Goal: Information Seeking & Learning: Check status

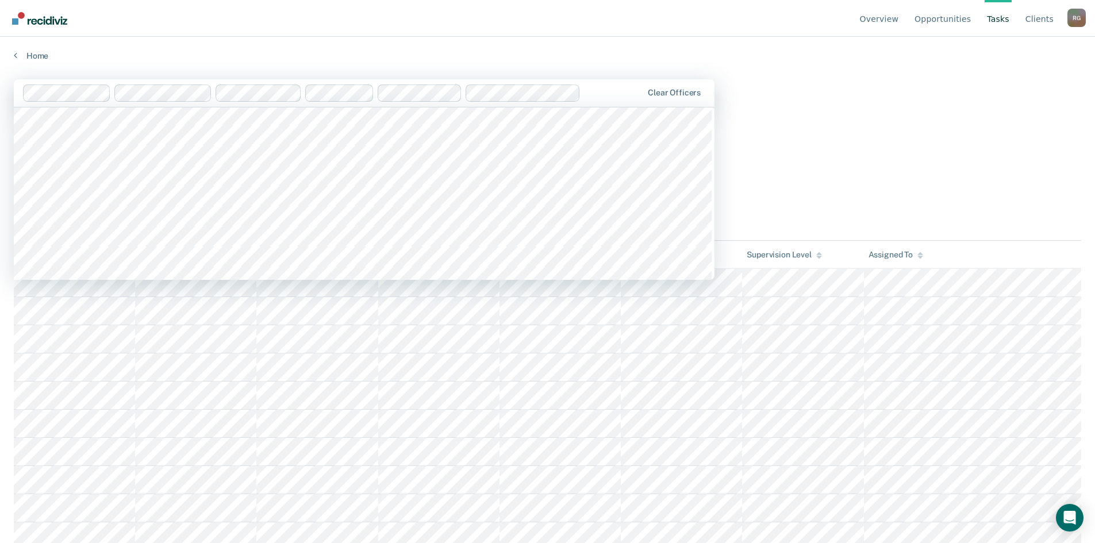
scroll to position [115, 0]
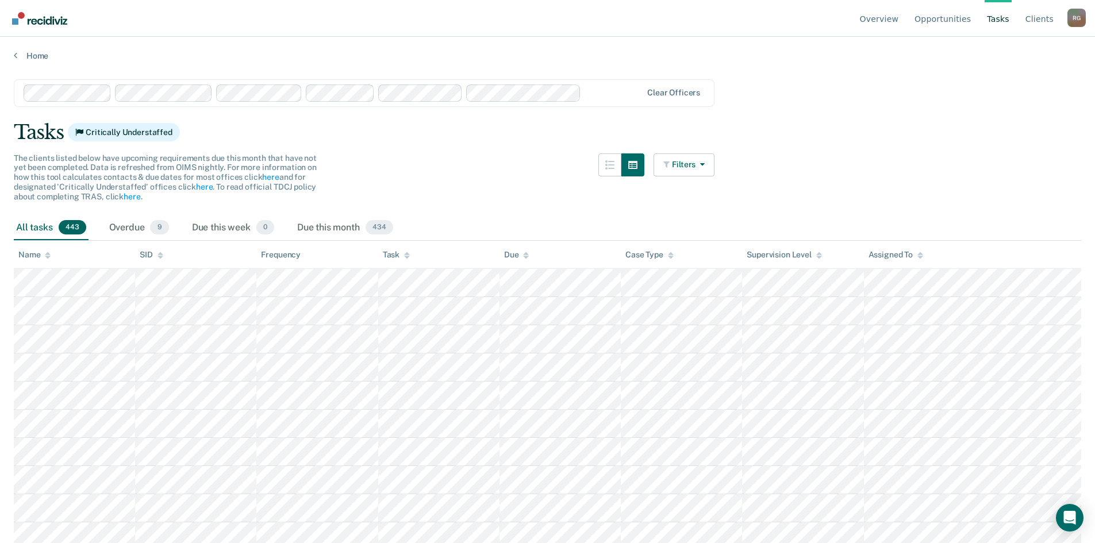
drag, startPoint x: 492, startPoint y: 44, endPoint x: 487, endPoint y: 50, distance: 7.7
click at [492, 45] on div "Home" at bounding box center [547, 49] width 1095 height 24
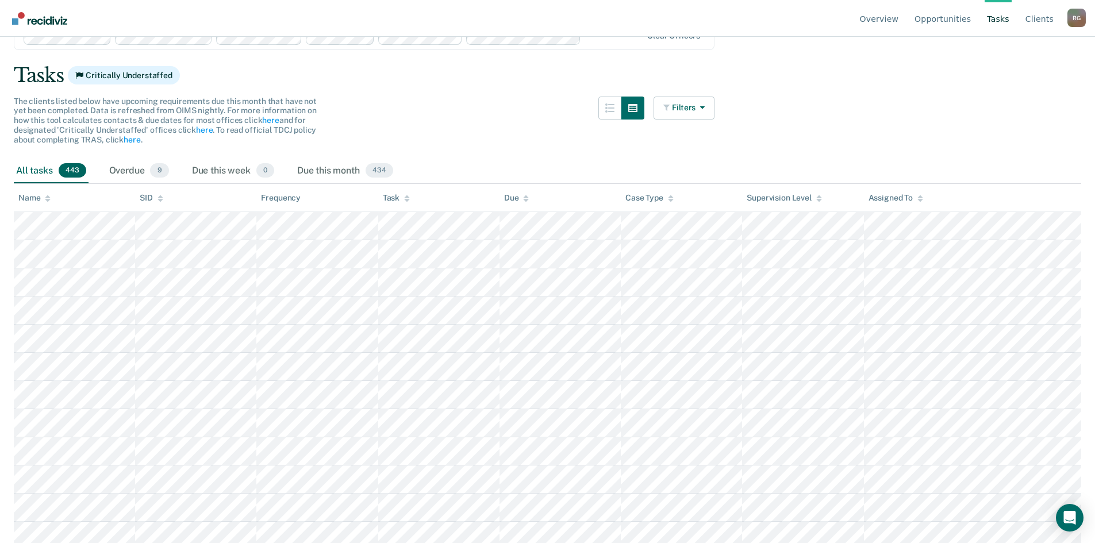
scroll to position [0, 0]
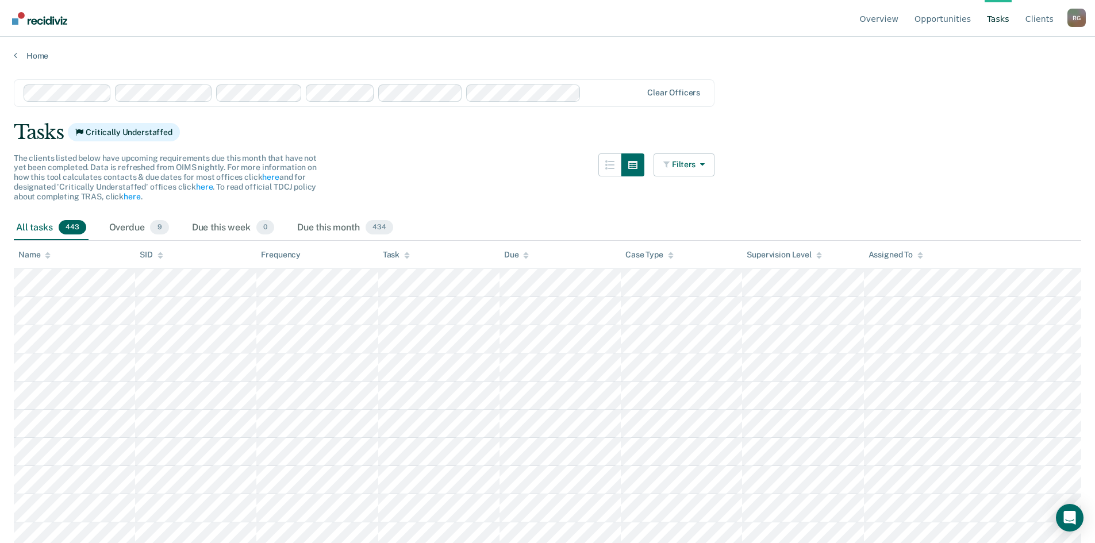
click at [391, 253] on div "Task" at bounding box center [396, 255] width 27 height 10
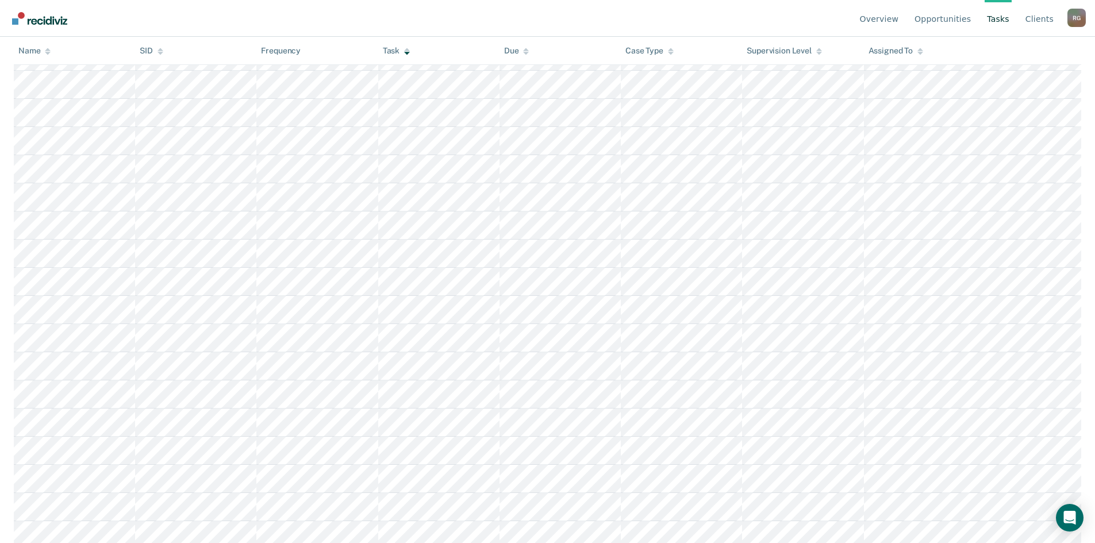
scroll to position [4137, 0]
click at [895, 60] on th "Assigned To" at bounding box center [972, 51] width 217 height 28
click at [895, 52] on div "Assigned To" at bounding box center [895, 51] width 55 height 10
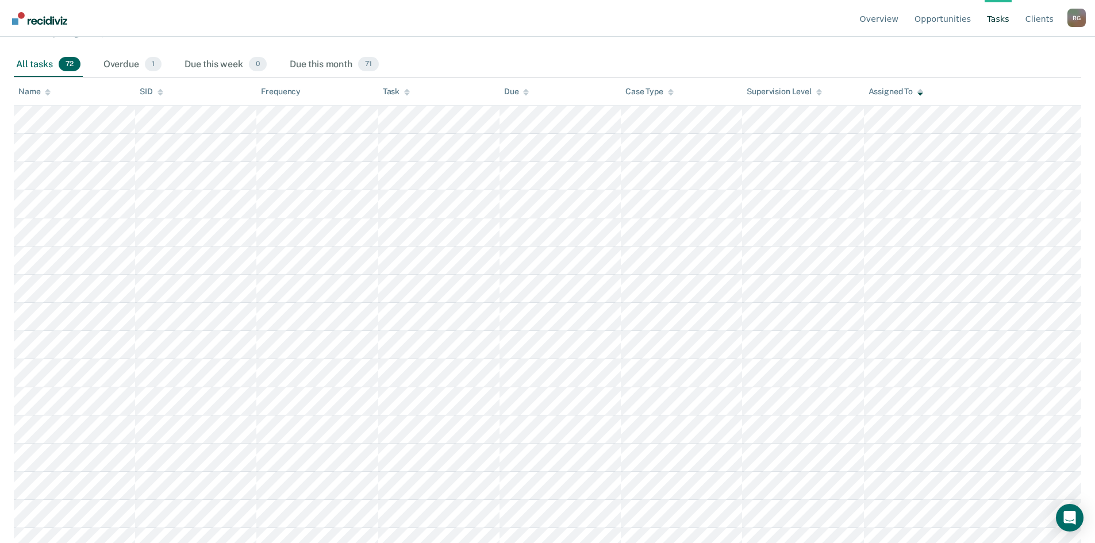
scroll to position [57, 0]
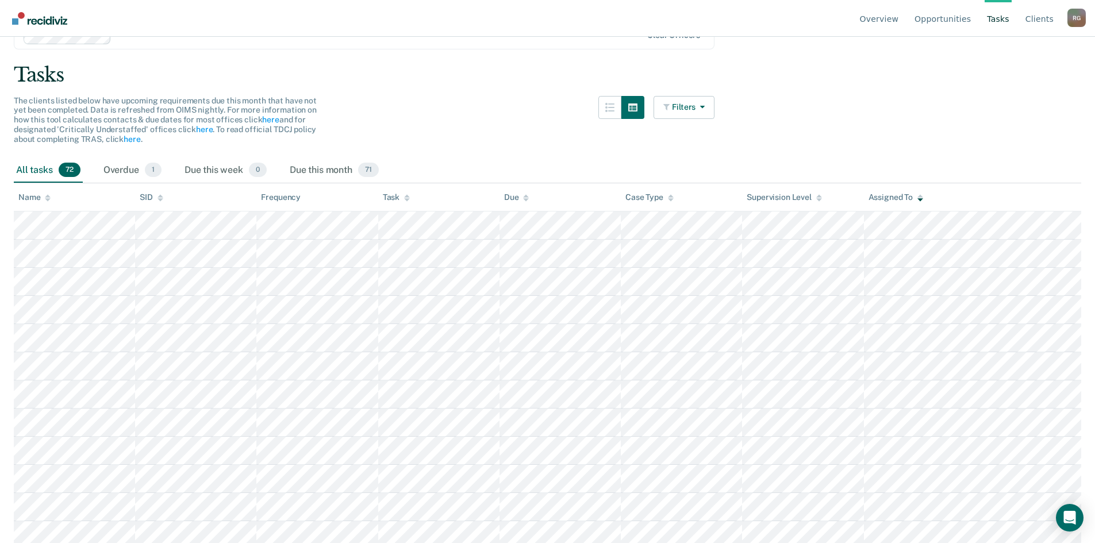
click at [394, 192] on div "Task" at bounding box center [396, 197] width 27 height 10
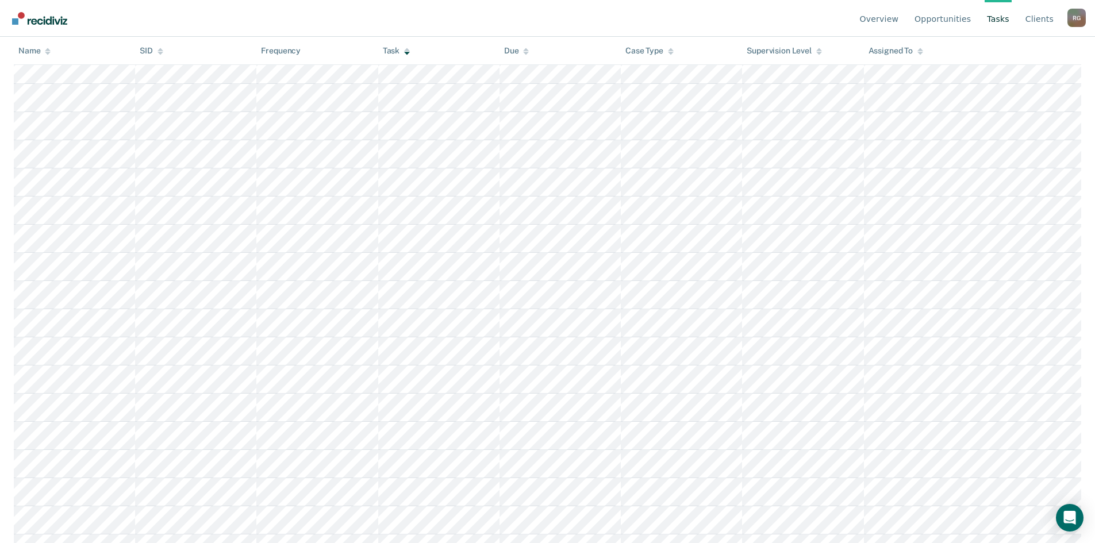
scroll to position [834, 0]
click at [405, 51] on div "Task" at bounding box center [396, 51] width 27 height 10
click at [25, 51] on div "Name" at bounding box center [34, 51] width 32 height 10
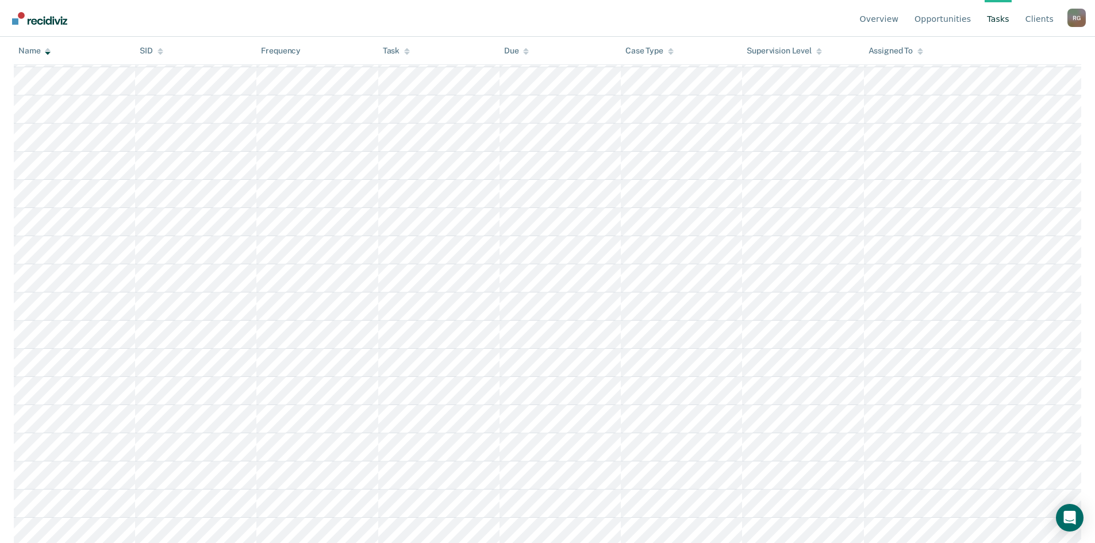
click at [405, 44] on th "Task" at bounding box center [438, 51] width 121 height 28
click at [403, 48] on div "Task" at bounding box center [396, 51] width 27 height 10
click at [43, 54] on div "Name" at bounding box center [34, 51] width 32 height 10
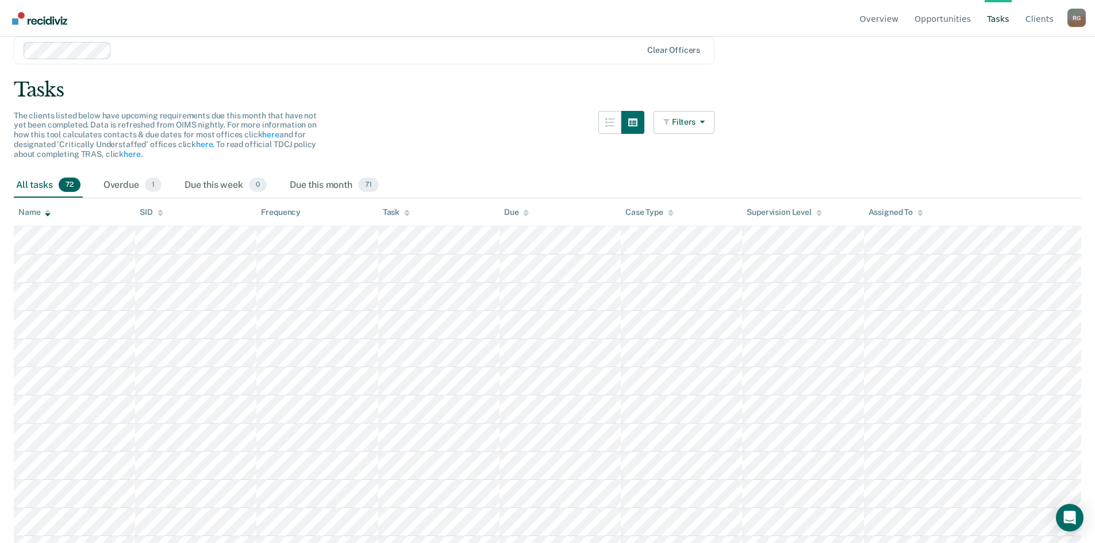
scroll to position [0, 0]
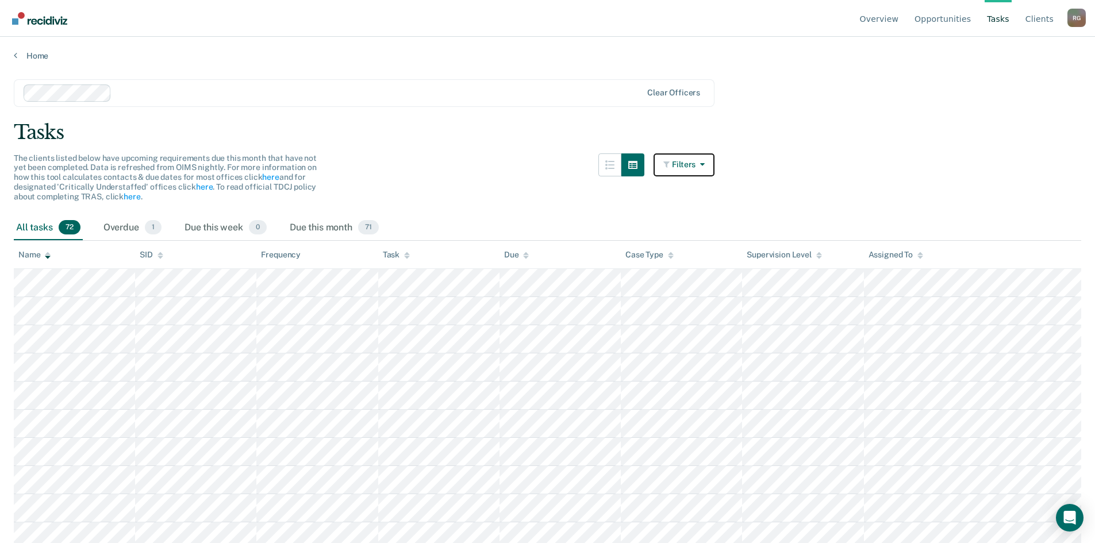
click at [694, 163] on button "Filters" at bounding box center [683, 164] width 61 height 23
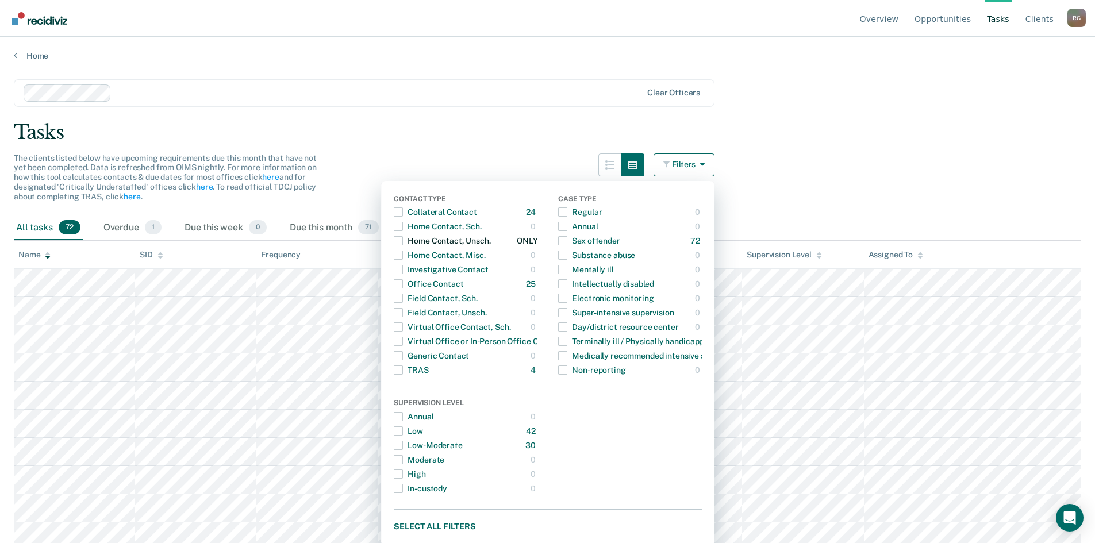
click at [403, 241] on span "Dropdown Menu" at bounding box center [398, 240] width 9 height 9
click at [502, 142] on div "Tasks" at bounding box center [547, 133] width 1067 height 24
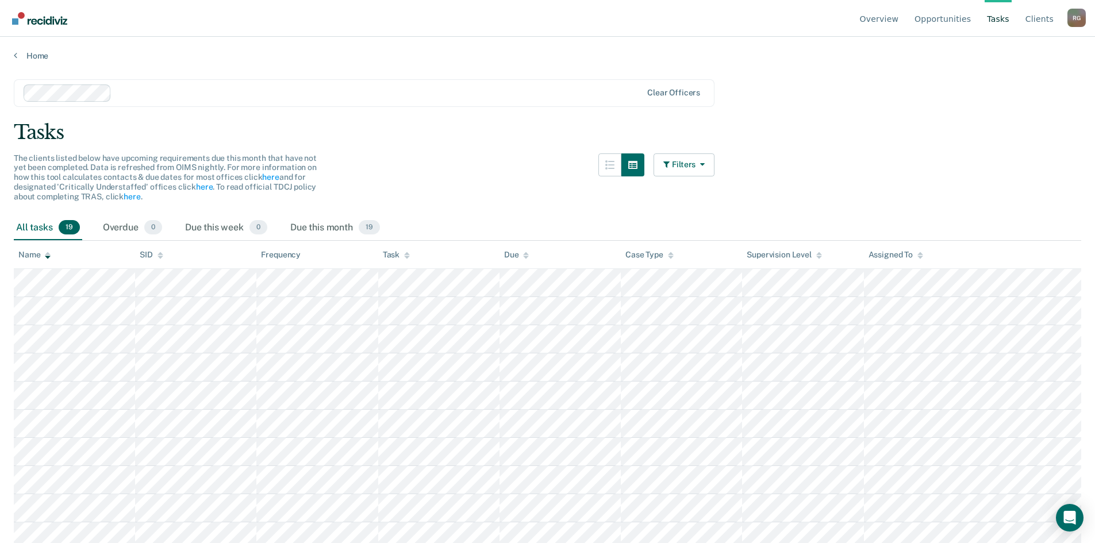
click at [34, 258] on div "Name" at bounding box center [34, 255] width 32 height 10
click at [38, 264] on th "Name" at bounding box center [74, 255] width 121 height 28
click at [38, 268] on th "Name" at bounding box center [74, 255] width 121 height 28
click at [30, 254] on div "Name" at bounding box center [34, 255] width 32 height 10
click at [51, 265] on th "Name" at bounding box center [74, 255] width 121 height 28
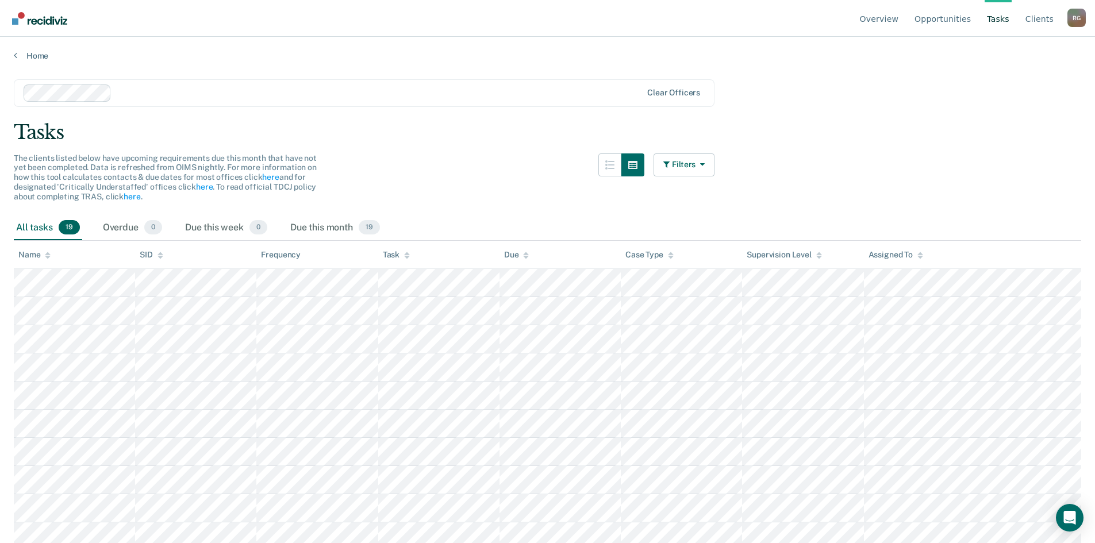
click at [41, 265] on th "Name" at bounding box center [74, 255] width 121 height 28
click at [32, 256] on div "Name" at bounding box center [34, 255] width 32 height 10
click at [34, 257] on div "Name" at bounding box center [34, 255] width 32 height 10
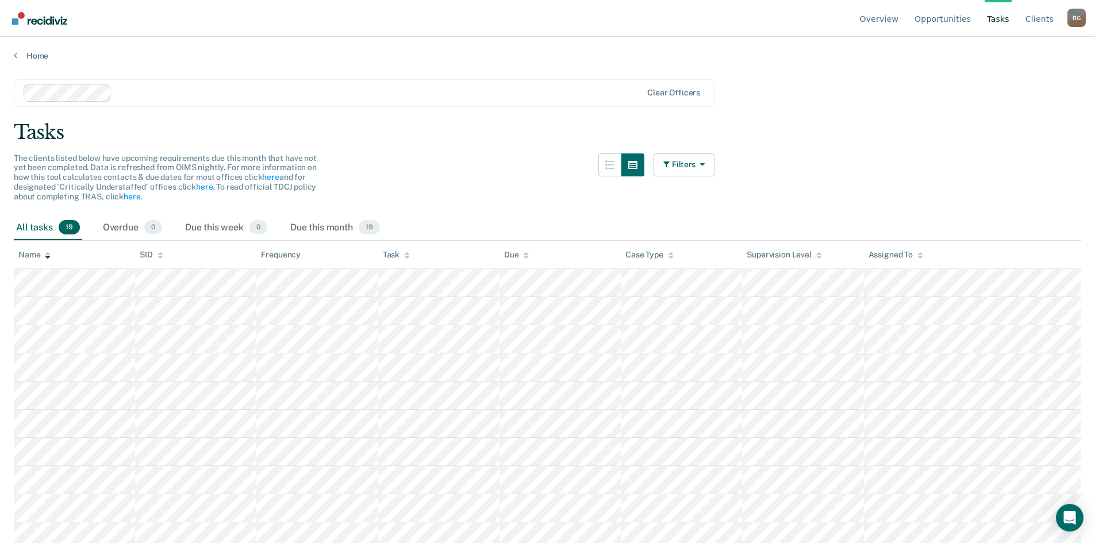
click at [47, 256] on icon at bounding box center [48, 257] width 6 height 3
click at [37, 253] on div "Name" at bounding box center [34, 255] width 32 height 10
click at [29, 257] on div "Name" at bounding box center [34, 255] width 32 height 10
click at [607, 168] on button "button" at bounding box center [609, 164] width 23 height 23
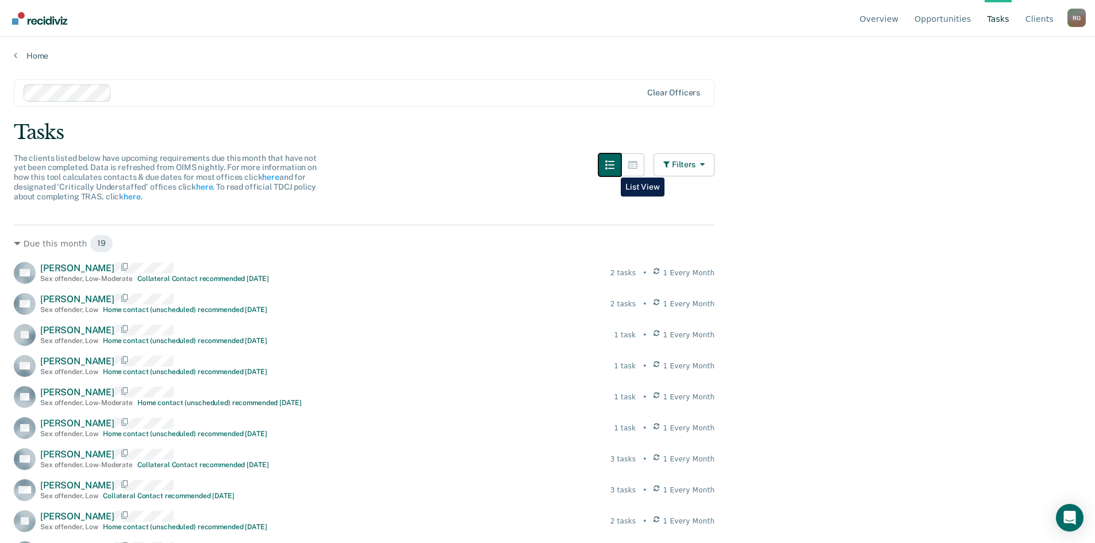
click at [612, 169] on icon "button" at bounding box center [609, 164] width 9 height 9
click at [628, 169] on button "button" at bounding box center [632, 164] width 23 height 23
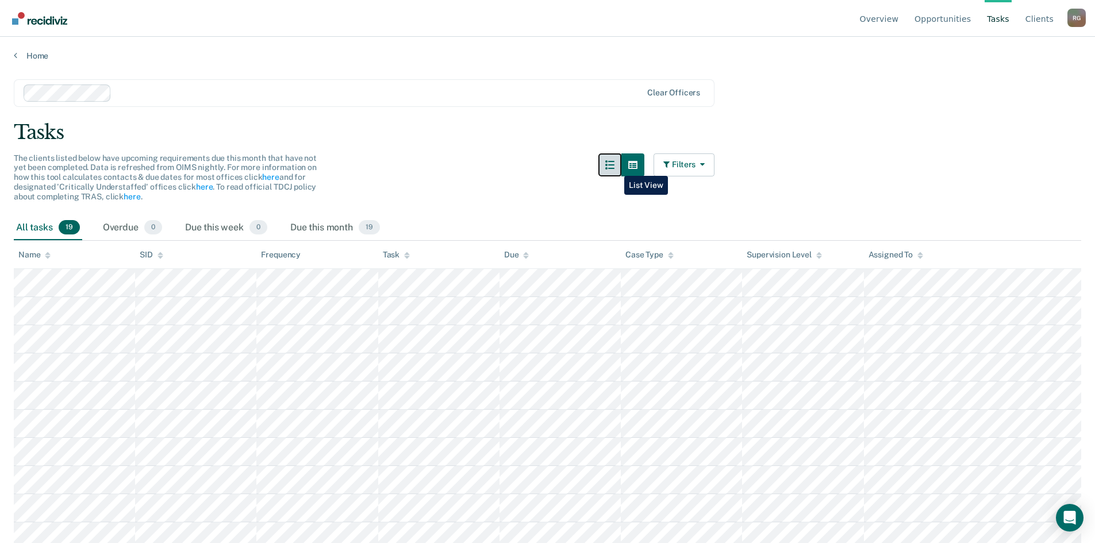
click at [614, 167] on icon "button" at bounding box center [609, 164] width 9 height 9
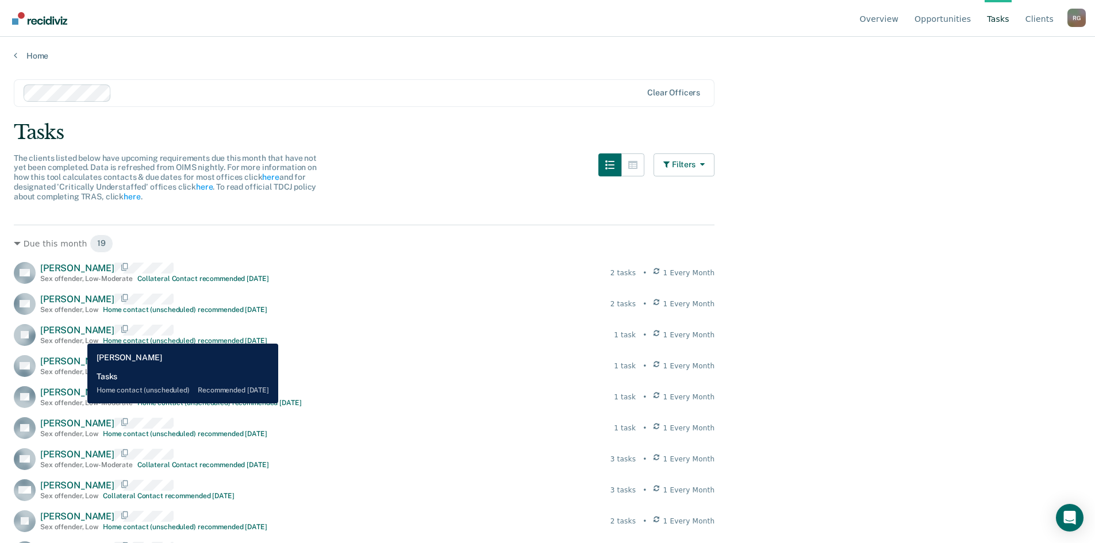
click at [79, 335] on span "[PERSON_NAME]" at bounding box center [77, 330] width 74 height 11
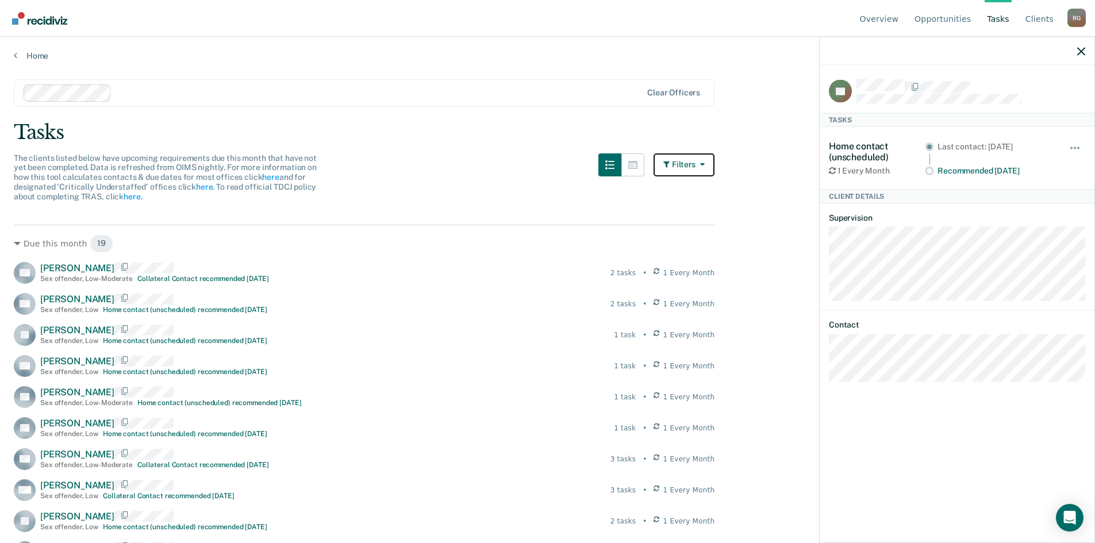
click at [688, 165] on button "Filters" at bounding box center [683, 164] width 61 height 23
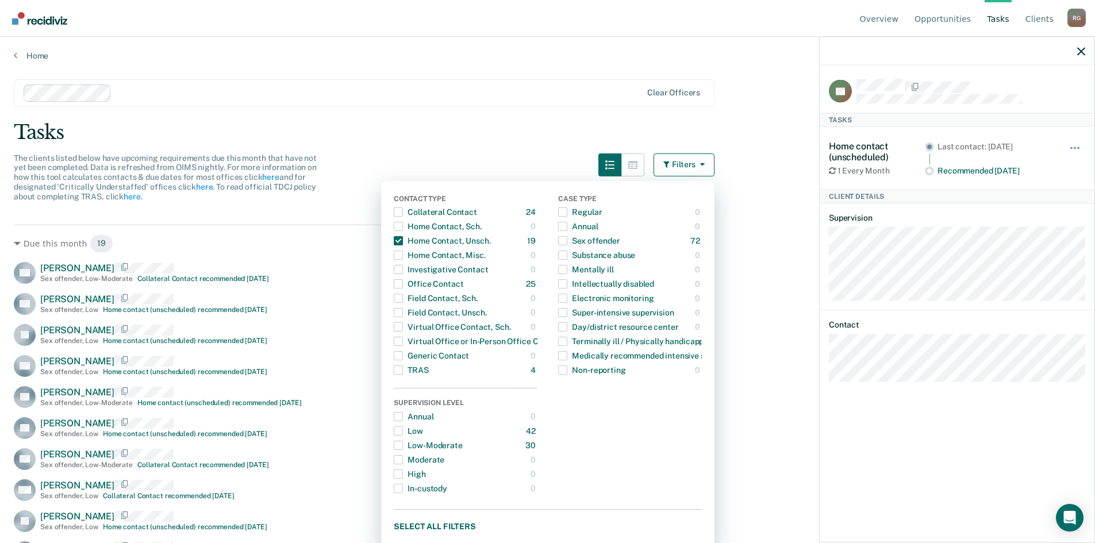
click at [677, 169] on button "Filters" at bounding box center [683, 164] width 61 height 23
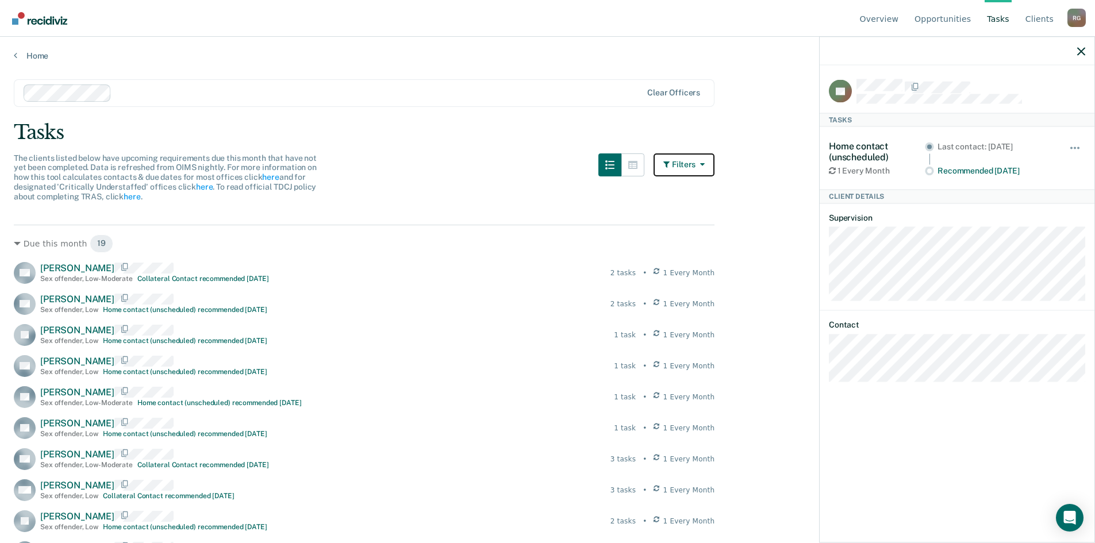
click at [698, 167] on button "Filters" at bounding box center [683, 164] width 61 height 23
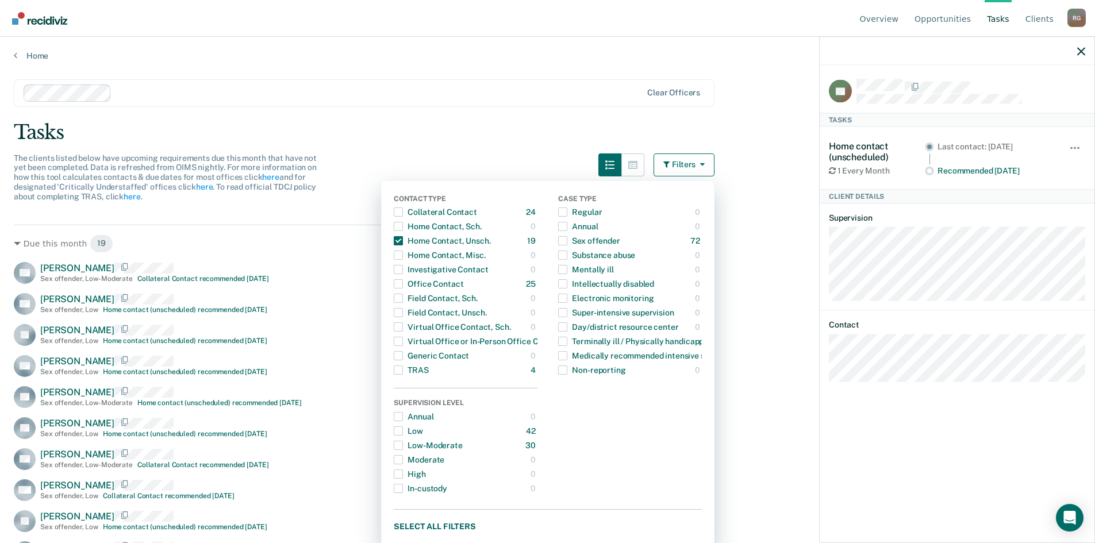
click at [602, 171] on div "The clients listed below have upcoming requirements due this month that have no…" at bounding box center [364, 184] width 700 height 62
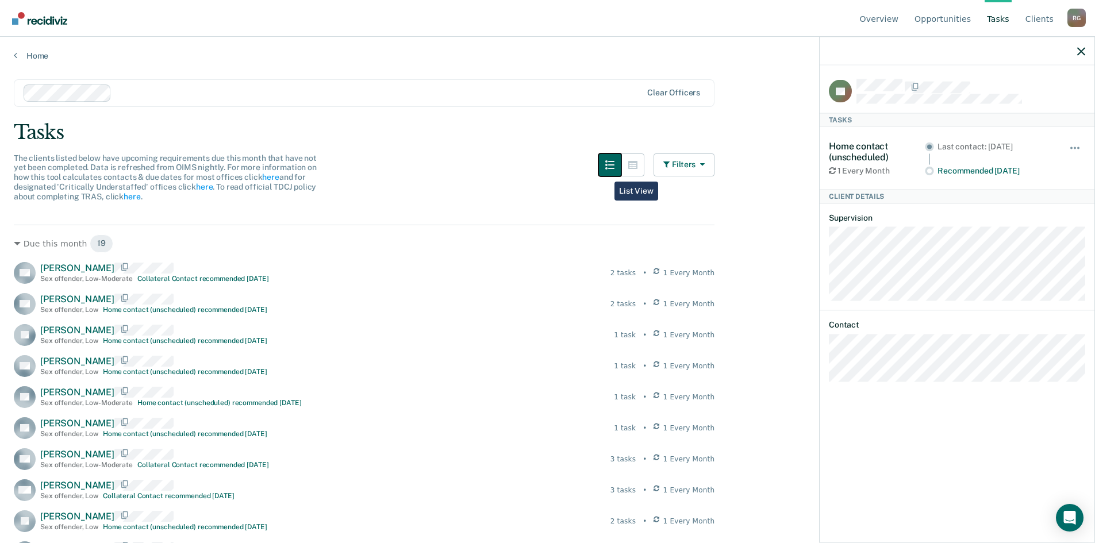
click at [610, 170] on button "button" at bounding box center [609, 164] width 23 height 23
click at [637, 164] on icon "button" at bounding box center [632, 164] width 9 height 9
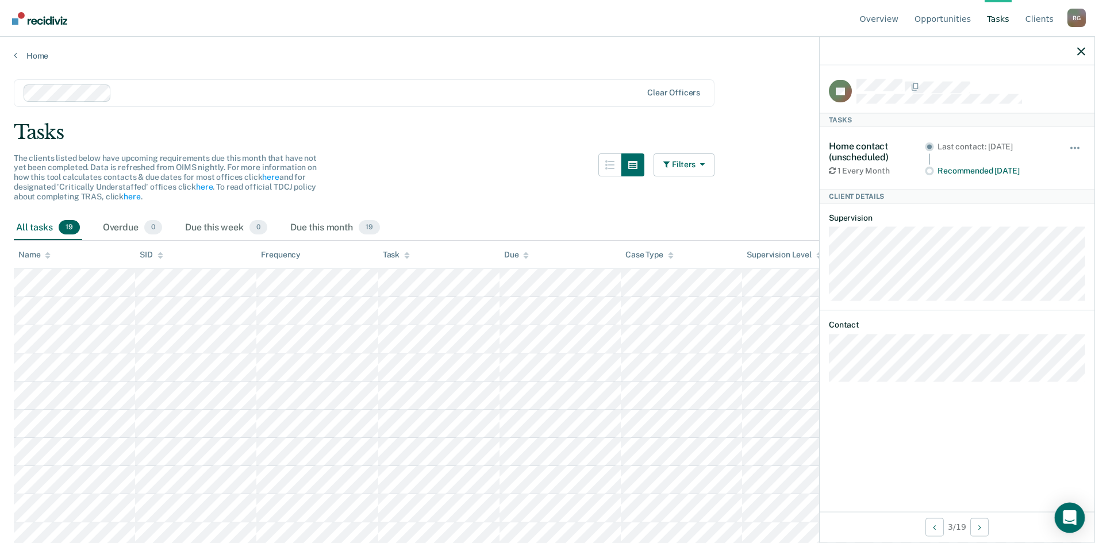
click at [1071, 519] on icon "Open Intercom Messenger" at bounding box center [1068, 517] width 13 height 15
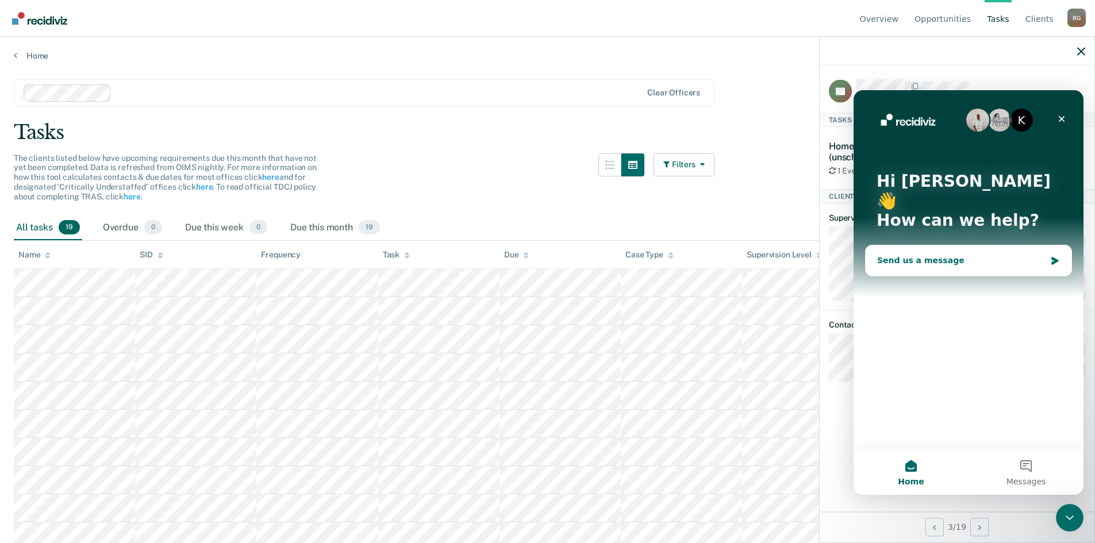
click at [936, 255] on div "Send us a message" at bounding box center [961, 261] width 168 height 12
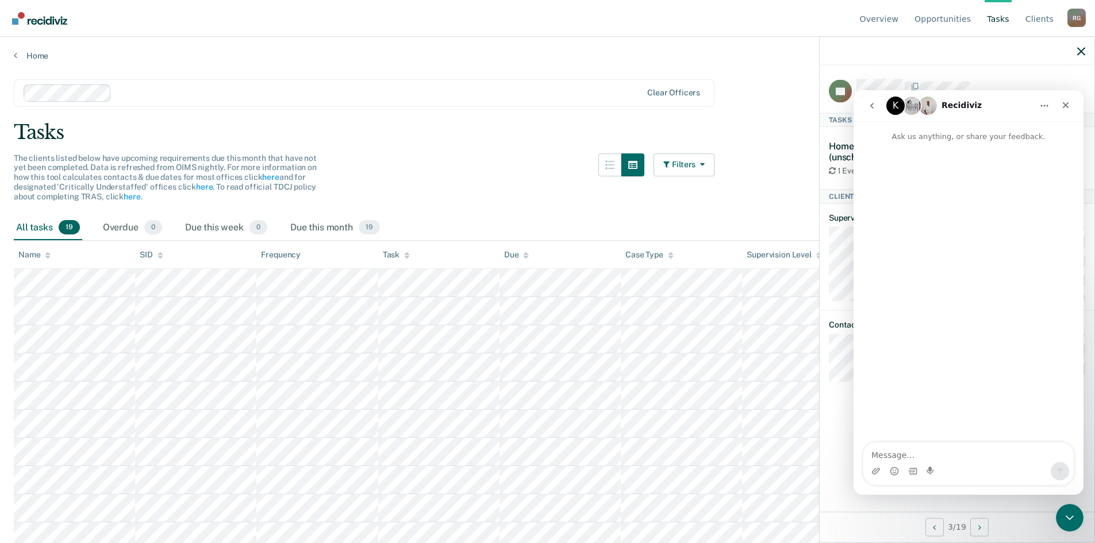
click at [925, 456] on textarea "Message…" at bounding box center [968, 452] width 210 height 20
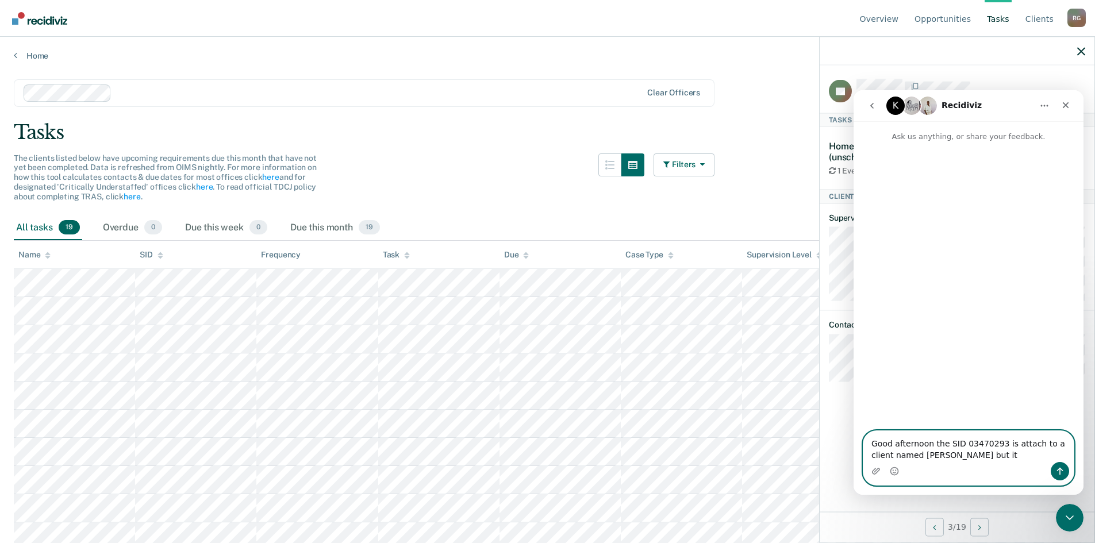
click at [962, 452] on textarea "Good afternoon the SID 03470293 is attach to a client named [PERSON_NAME] but it" at bounding box center [968, 446] width 210 height 31
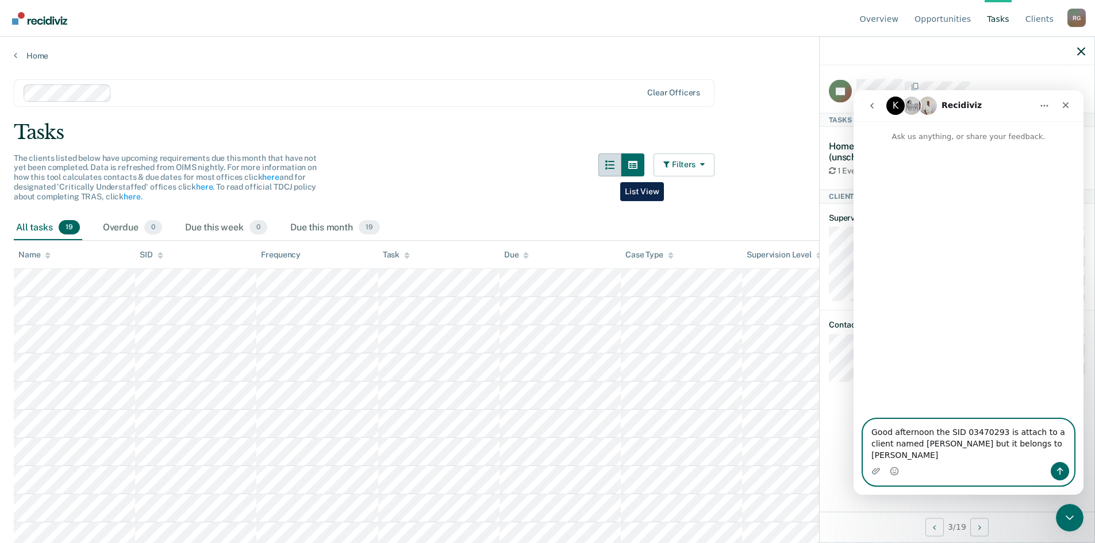
type textarea "Good afternoon the SID 03470293 is attach to a client named [PERSON_NAME] but i…"
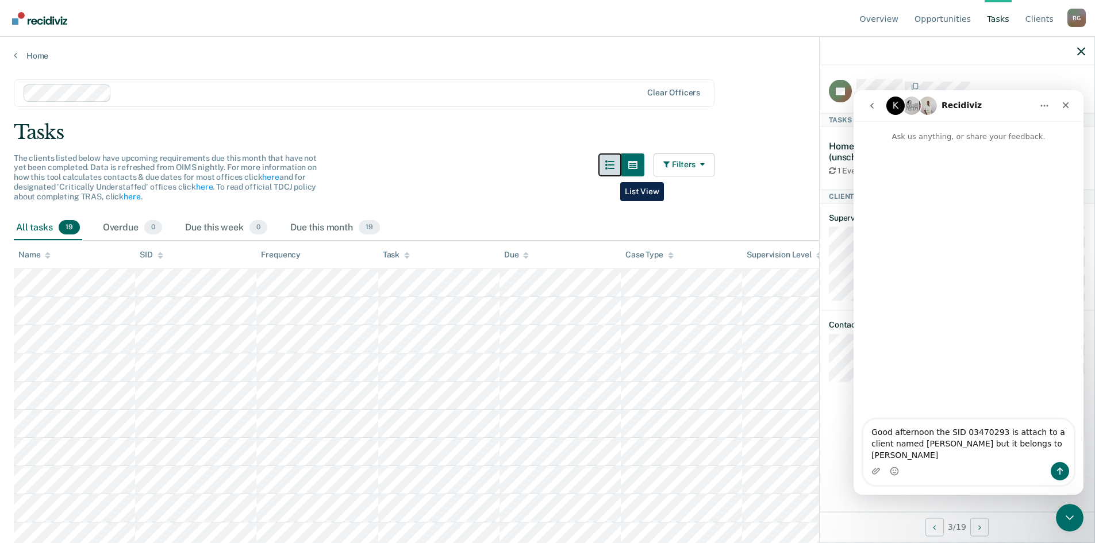
click at [612, 173] on button "button" at bounding box center [609, 164] width 23 height 23
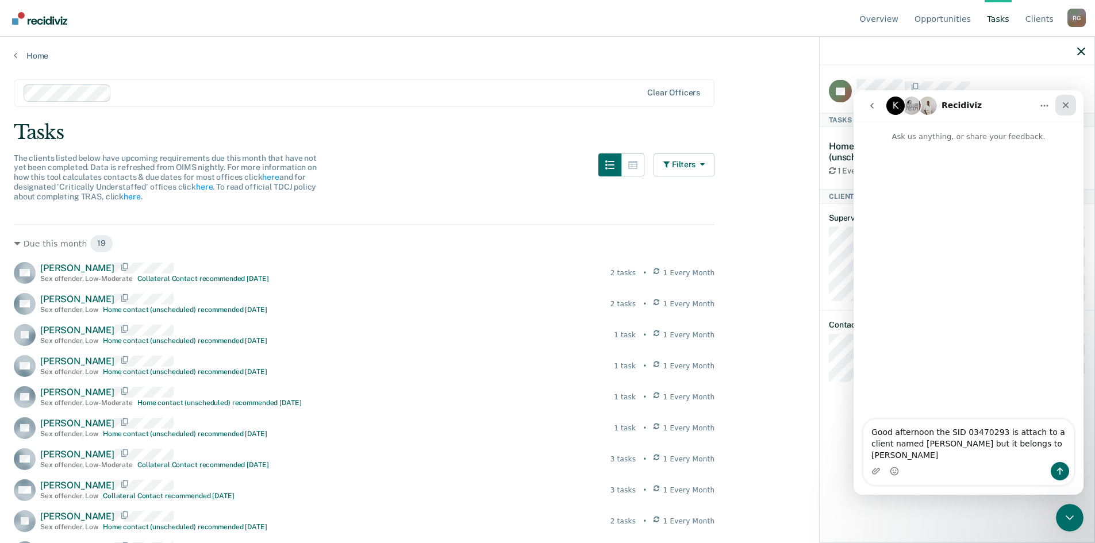
click at [1063, 105] on icon "Close" at bounding box center [1065, 105] width 9 height 9
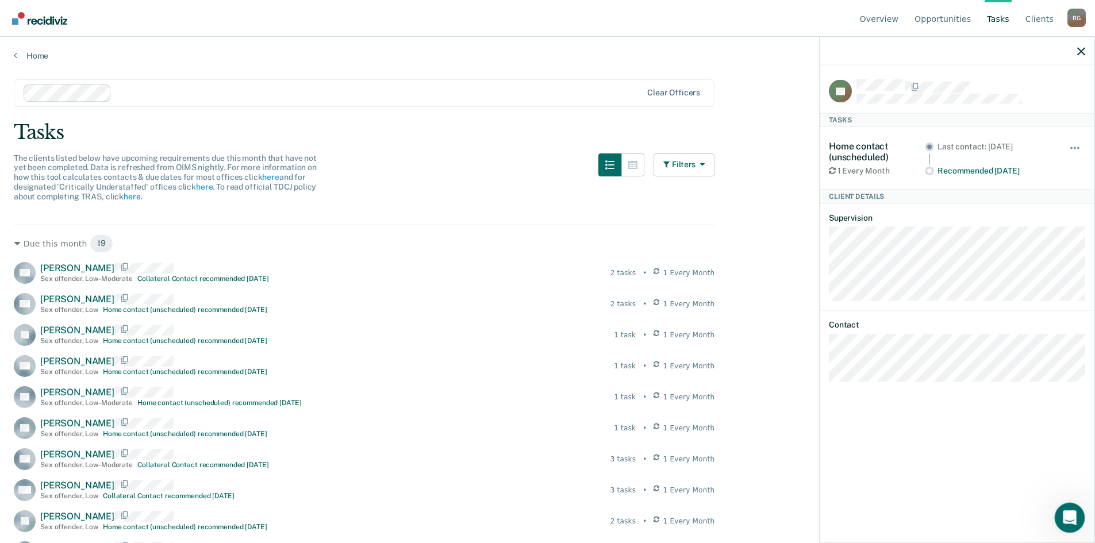
click at [1074, 512] on icon "Open Intercom Messenger" at bounding box center [1067, 516] width 19 height 19
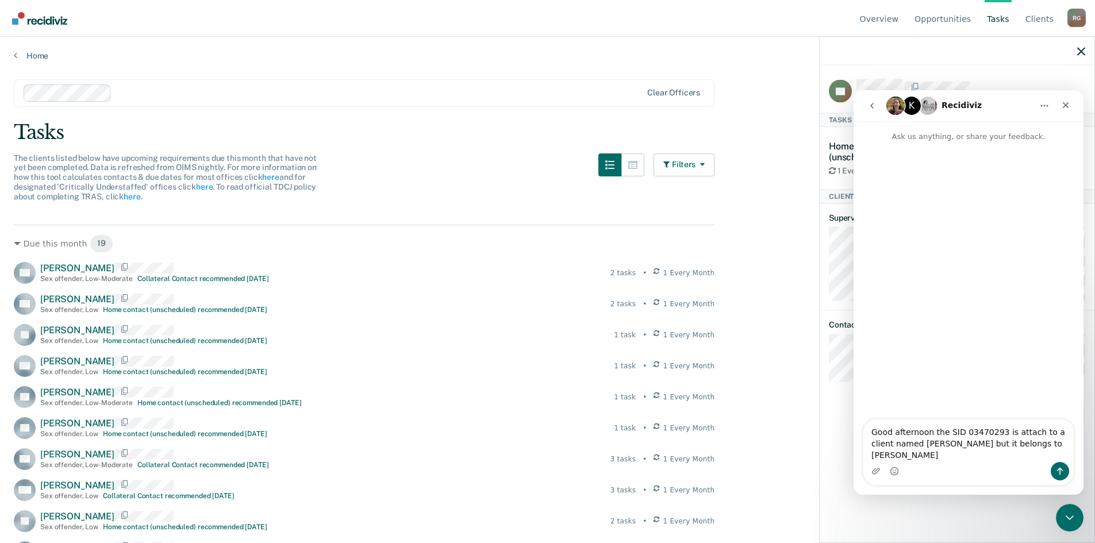
click at [997, 45] on div at bounding box center [956, 51] width 275 height 29
click at [1039, 22] on link "Client s" at bounding box center [1039, 18] width 33 height 37
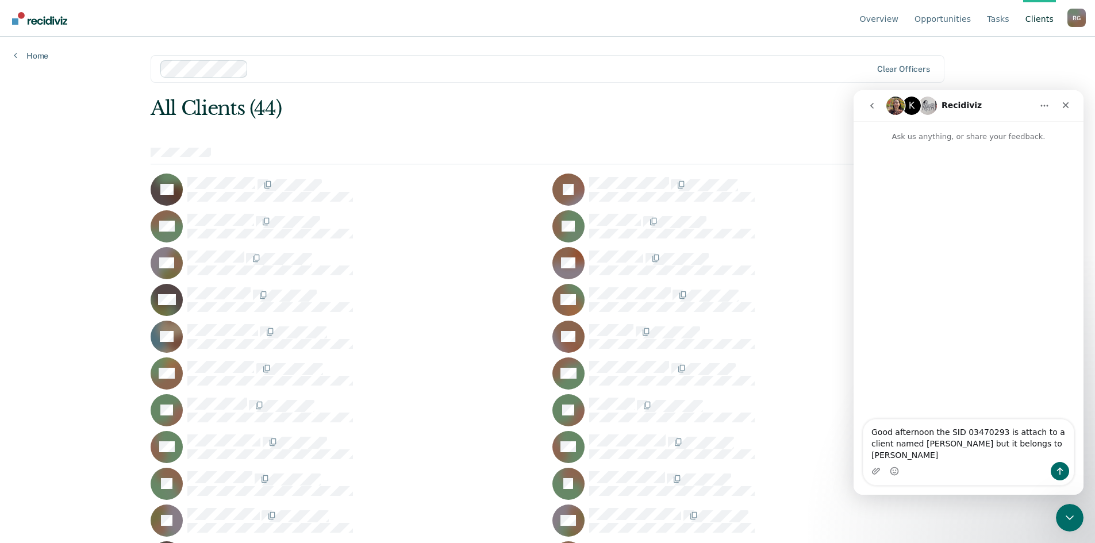
click at [542, 128] on div "All Clients (44) TA JA KA LB CC ED WD CD RE GF MF QG JH JH RH RH DJ TJ RJ CK FK…" at bounding box center [548, 537] width 794 height 881
click at [1045, 105] on icon "Home" at bounding box center [1043, 105] width 9 height 9
click at [1025, 65] on div "Overview Opportunities Tasks Client s [PERSON_NAME] [PERSON_NAME] Profile How i…" at bounding box center [547, 271] width 1095 height 543
drag, startPoint x: 1062, startPoint y: 106, endPoint x: 1915, endPoint y: 197, distance: 856.9
click at [1062, 106] on icon "Close" at bounding box center [1065, 105] width 9 height 9
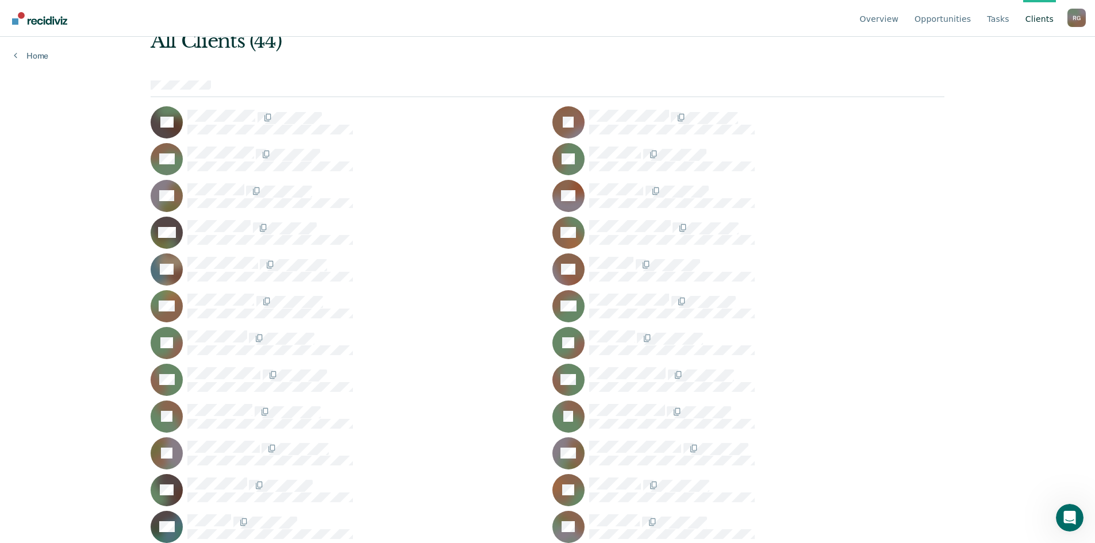
scroll to position [57, 0]
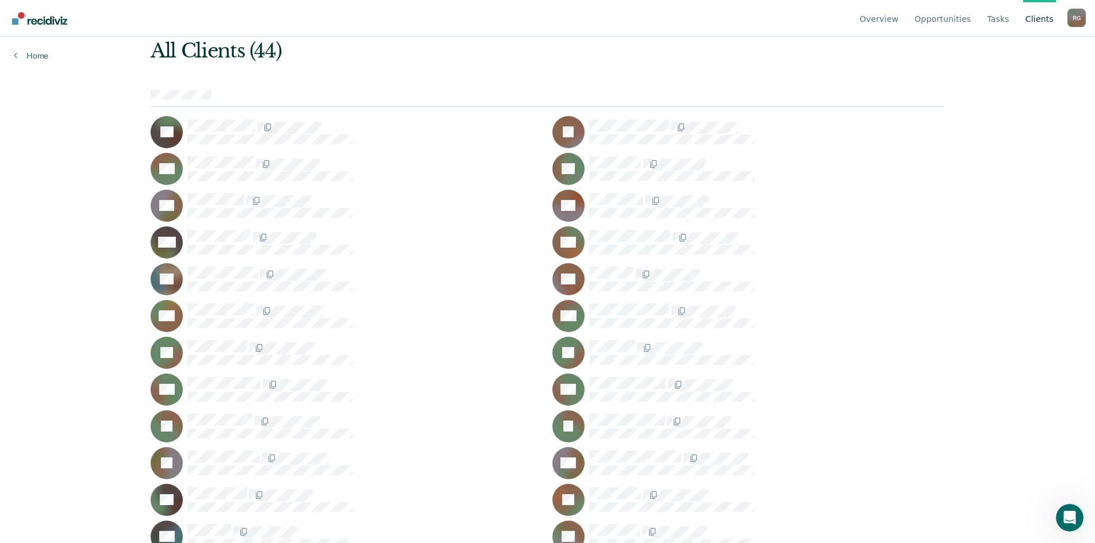
drag, startPoint x: 865, startPoint y: 200, endPoint x: 847, endPoint y: 174, distance: 31.7
click at [847, 174] on div at bounding box center [766, 168] width 355 height 24
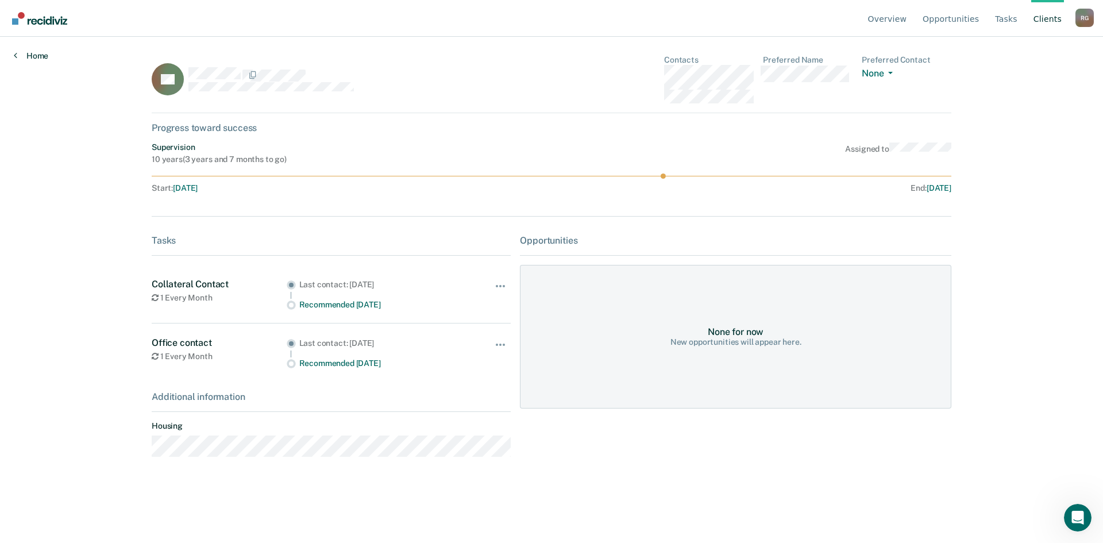
click at [23, 52] on link "Home" at bounding box center [31, 56] width 34 height 10
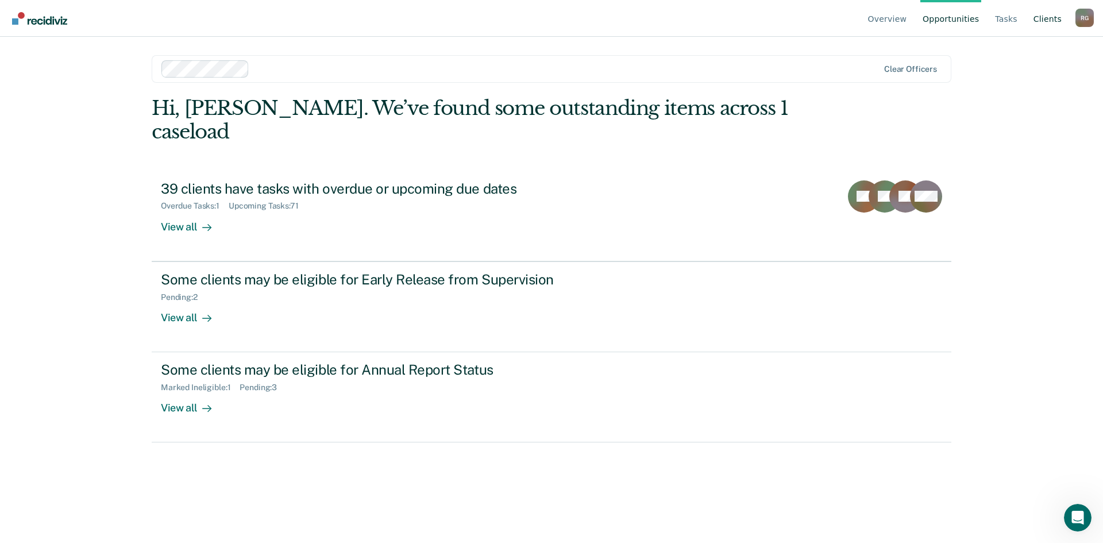
click at [1038, 19] on link "Client s" at bounding box center [1047, 18] width 33 height 37
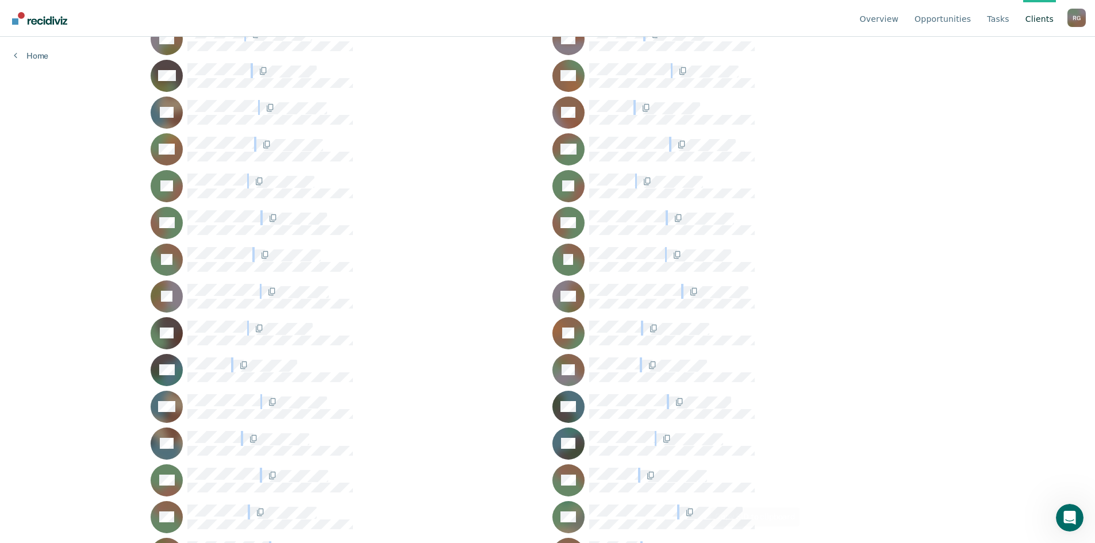
scroll to position [433, 0]
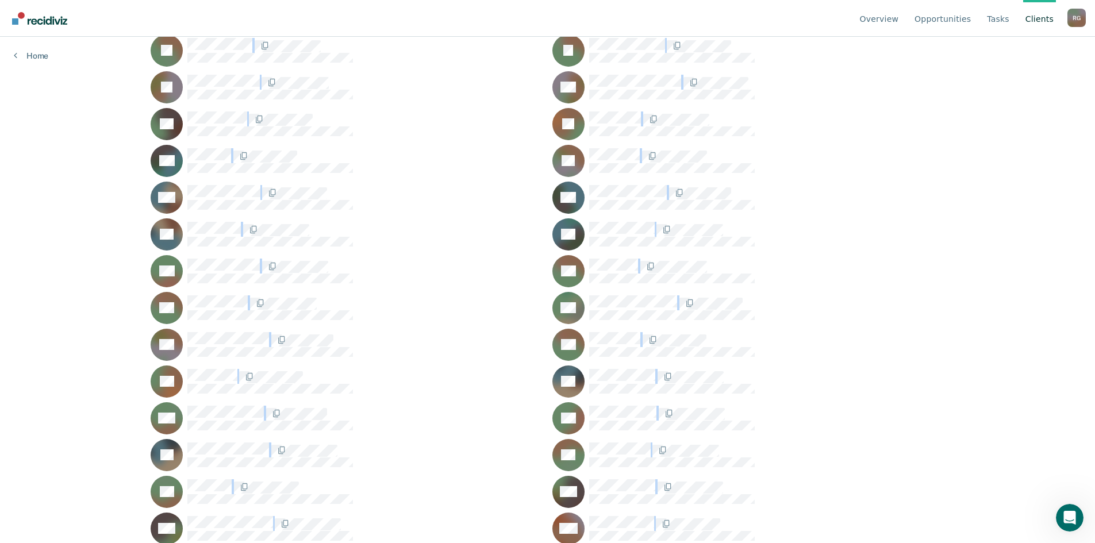
drag, startPoint x: 149, startPoint y: 165, endPoint x: 786, endPoint y: 522, distance: 730.1
click at [486, 146] on div "GK" at bounding box center [347, 161] width 392 height 32
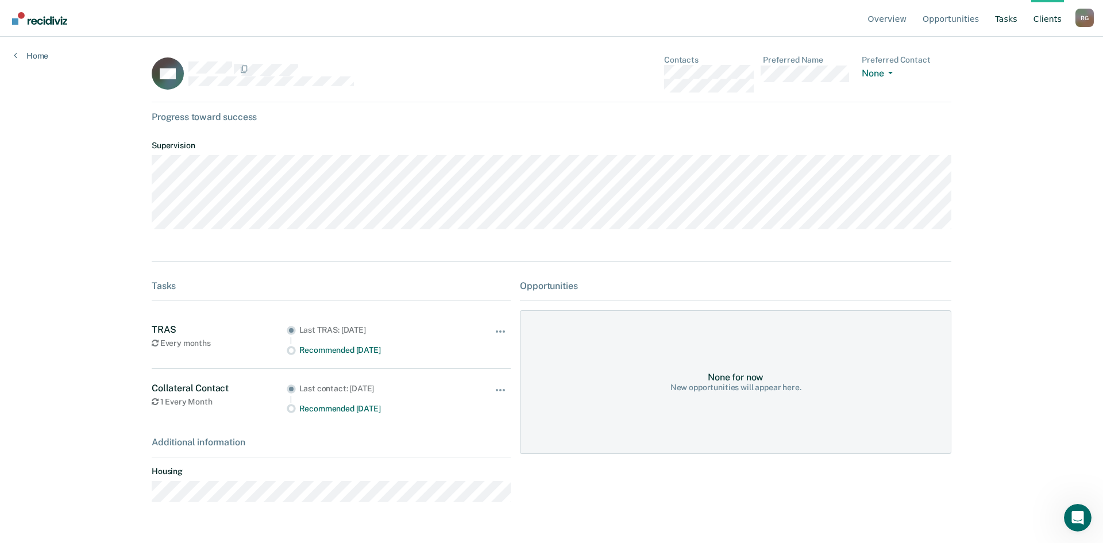
click at [1006, 28] on ul "Overview Opportunities Tasks Client s" at bounding box center [971, 18] width 210 height 37
click at [1016, 23] on link "Tasks" at bounding box center [1006, 18] width 27 height 37
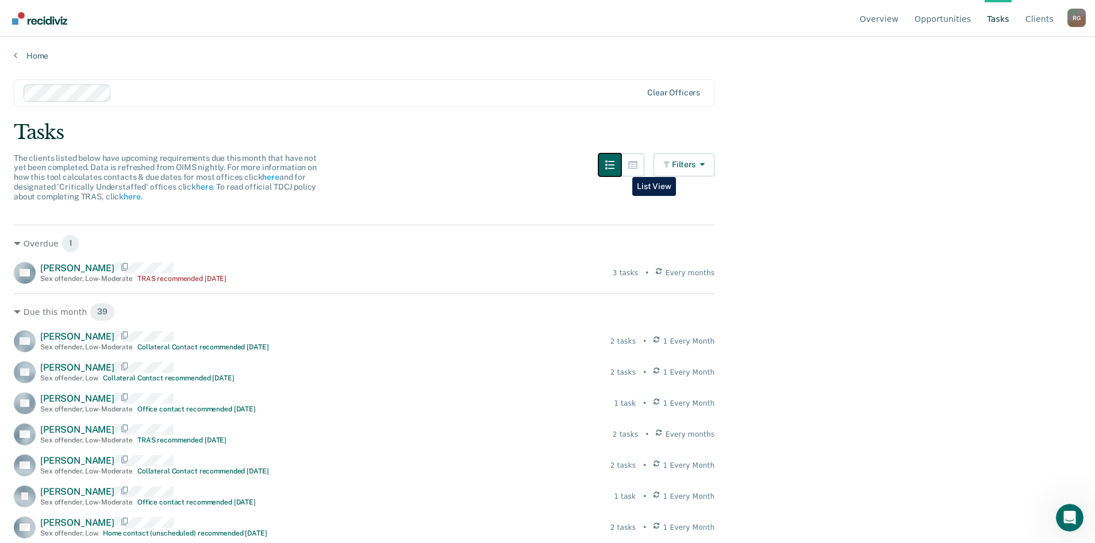
click at [621, 168] on button "button" at bounding box center [609, 164] width 23 height 23
click at [628, 167] on button "button" at bounding box center [632, 164] width 23 height 23
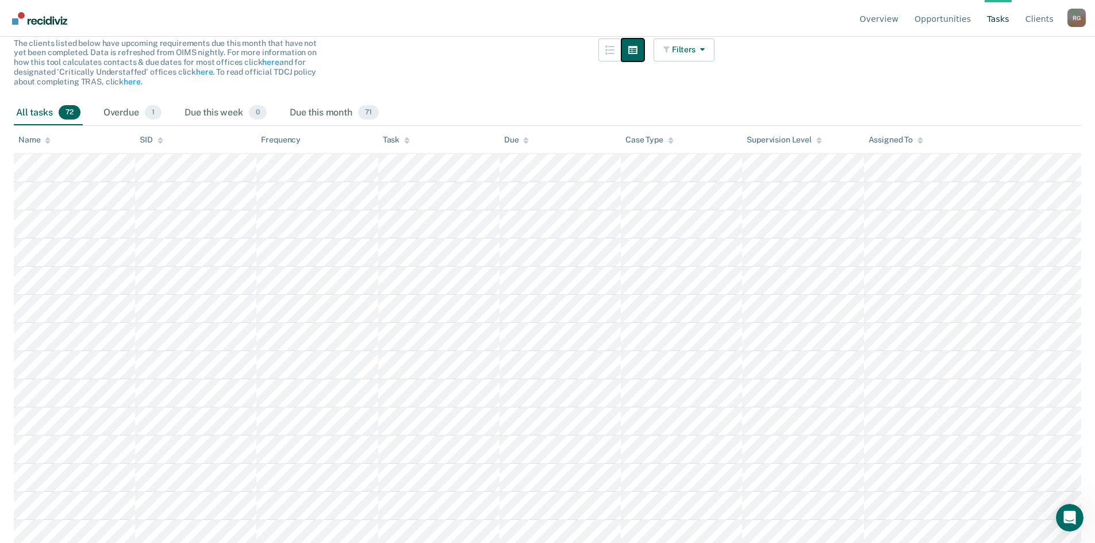
scroll to position [57, 0]
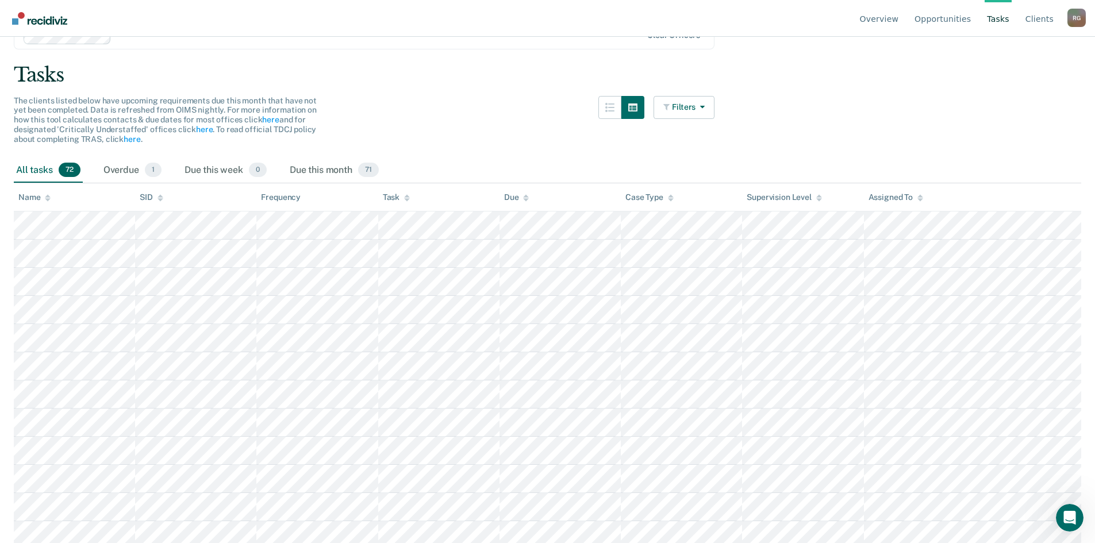
click at [35, 197] on div "Name" at bounding box center [34, 197] width 32 height 10
click at [31, 200] on div "Name" at bounding box center [34, 197] width 32 height 10
click at [34, 199] on div "Name" at bounding box center [34, 197] width 32 height 10
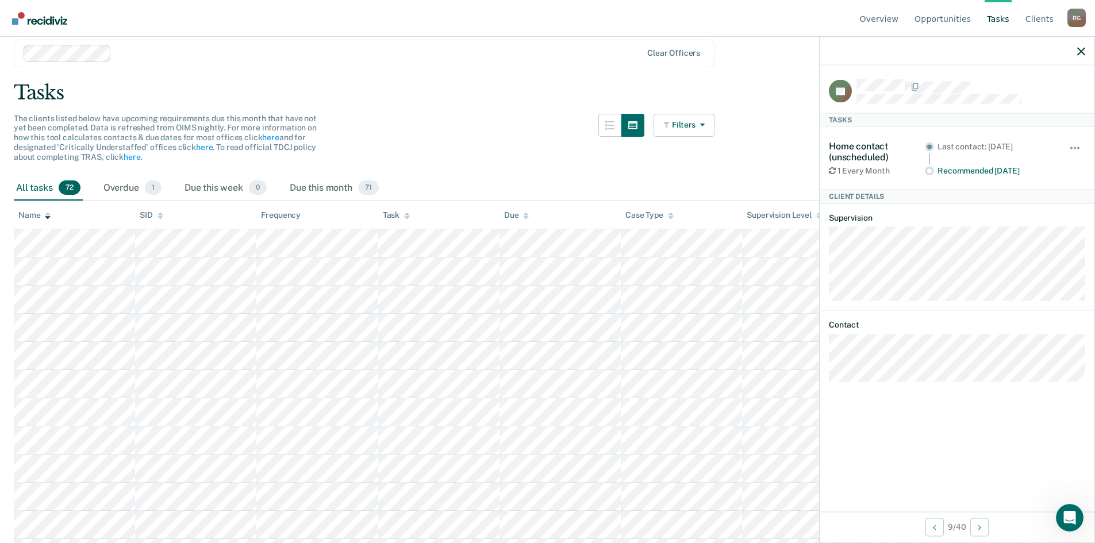
scroll to position [0, 0]
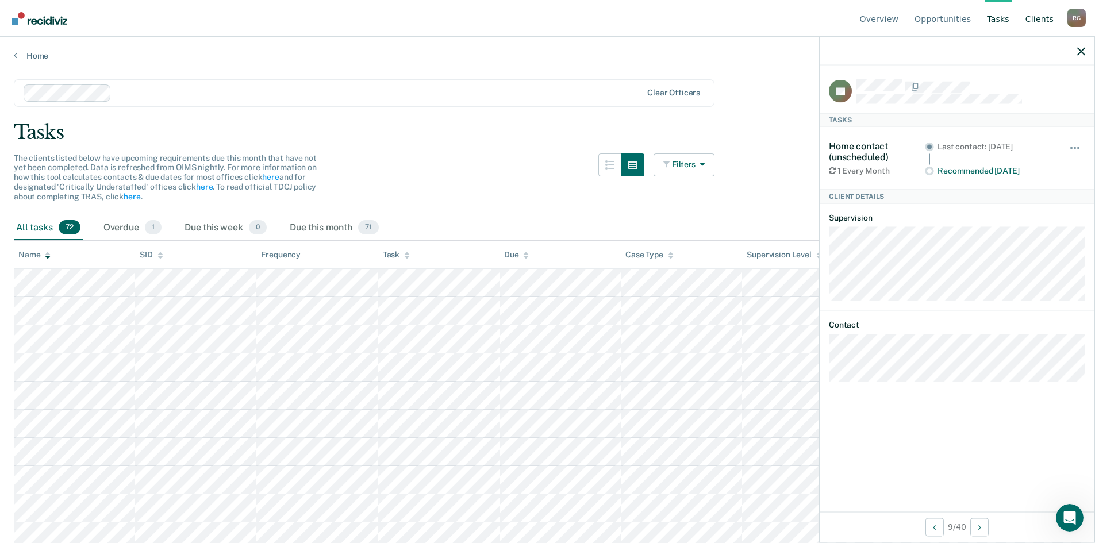
click at [1047, 23] on link "Client s" at bounding box center [1039, 18] width 33 height 37
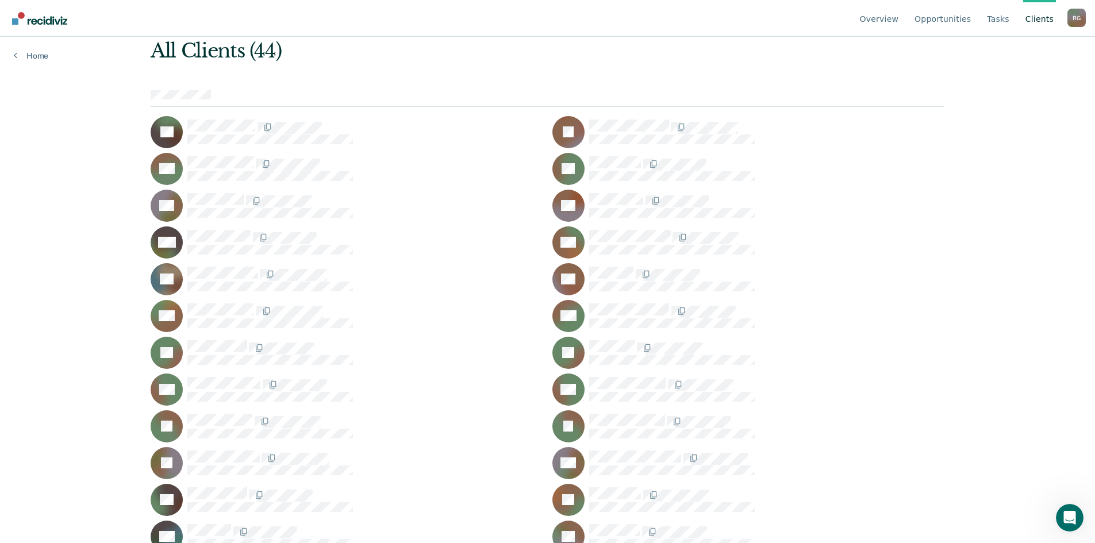
scroll to position [115, 0]
